Goal: Use online tool/utility: Use online tool/utility

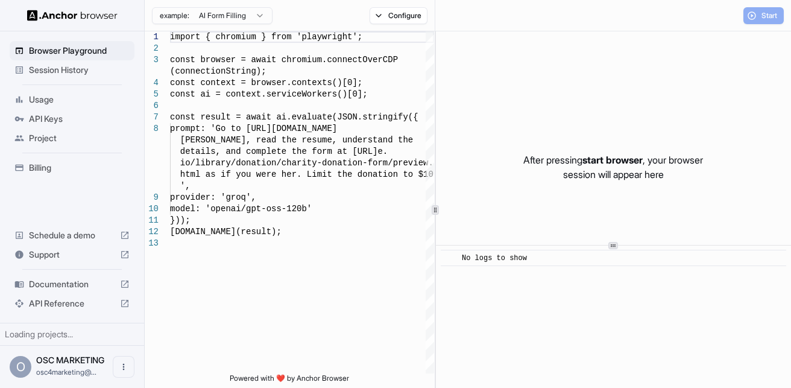
type textarea "**********"
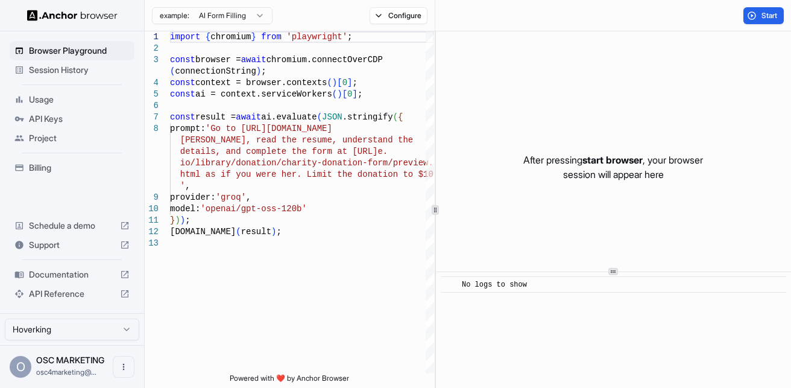
click at [609, 273] on div at bounding box center [614, 271] width 10 height 7
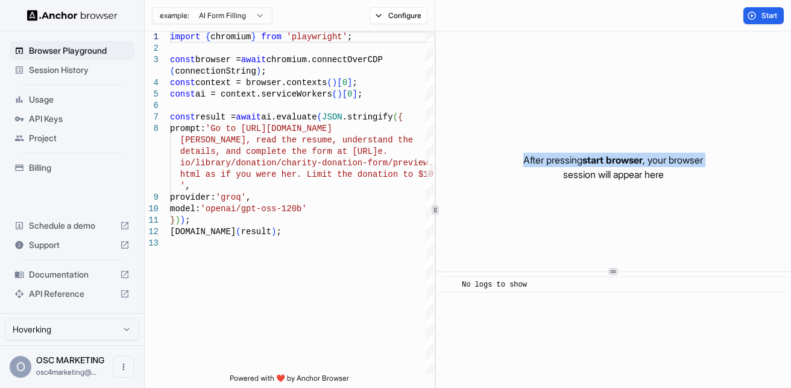
drag, startPoint x: 440, startPoint y: 210, endPoint x: 432, endPoint y: 207, distance: 8.4
click at [432, 207] on div "1 2 3 4 5 6 7 8 9 10 11 12 13 import { chromium } from 'playwright' ; const bro…" at bounding box center [468, 209] width 647 height 356
click at [413, 207] on div "1 2 3 4 5 6 7 8 9 10 11 12 13 import { chromium } from 'playwright' ; const bro…" at bounding box center [468, 209] width 647 height 356
click at [446, 209] on div "After pressing start browser , your browser session will appear here" at bounding box center [613, 166] width 355 height 271
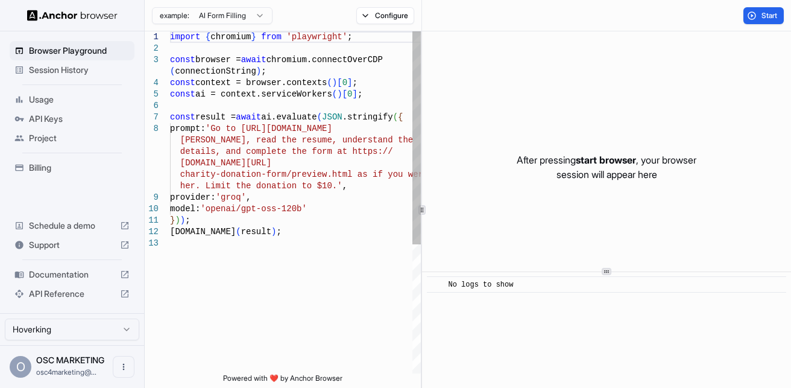
click at [419, 218] on div "1 2 3 4 5 6 7 8 9 10 11 12 13 import { chromium } from 'playwright' ; const bro…" at bounding box center [468, 209] width 647 height 356
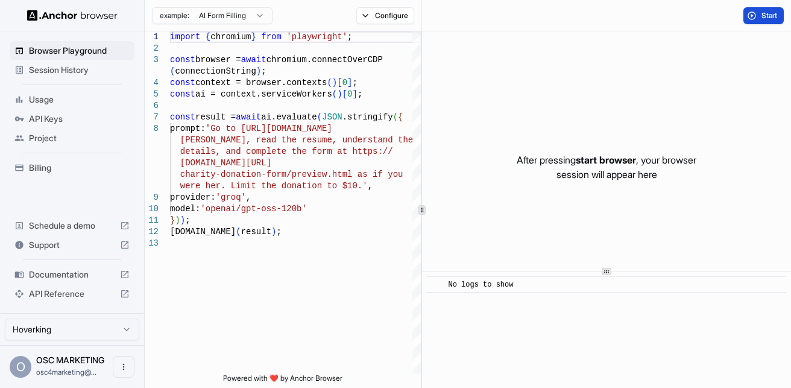
click at [756, 13] on button "Start" at bounding box center [764, 15] width 40 height 17
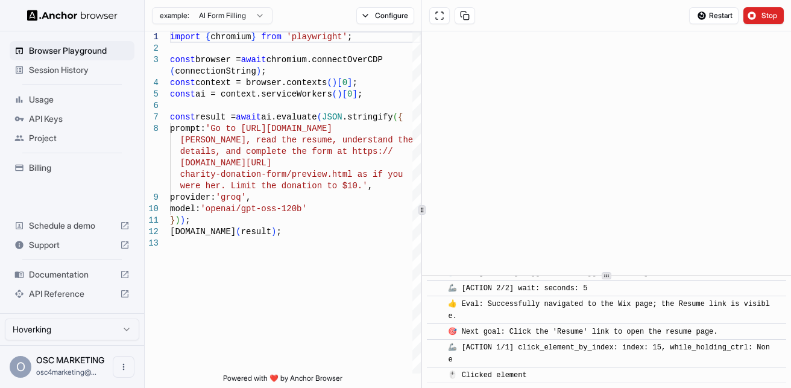
scroll to position [139, 0]
click at [603, 277] on div at bounding box center [607, 275] width 10 height 7
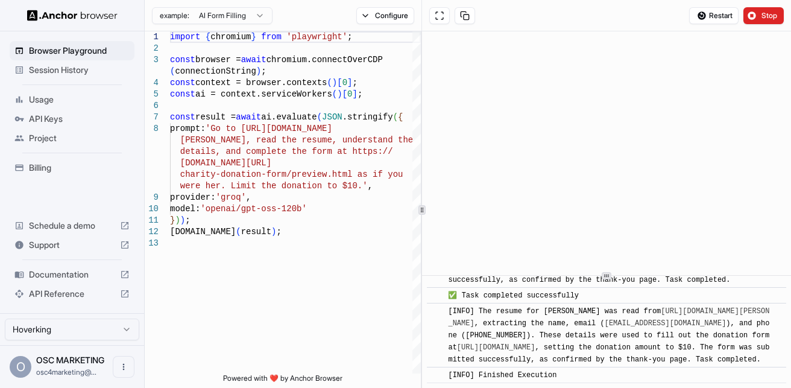
scroll to position [1147, 0]
click at [724, 20] on span "Restart" at bounding box center [721, 16] width 24 height 10
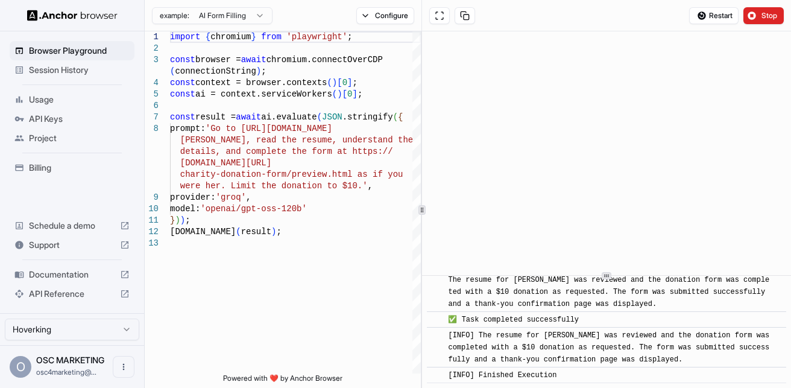
scroll to position [1045, 0]
